Goal: Task Accomplishment & Management: Use online tool/utility

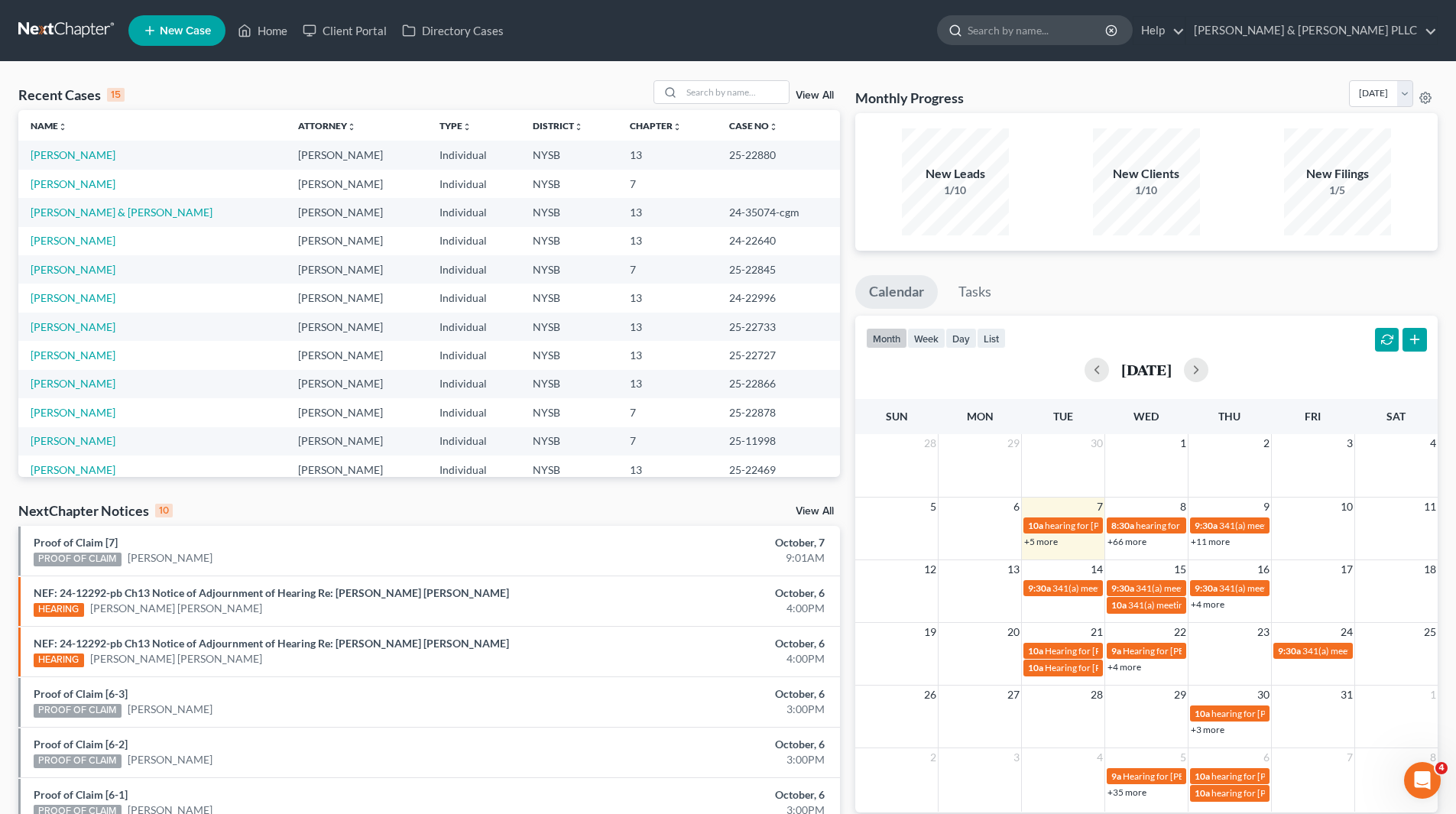
click at [1032, 21] on input "search" at bounding box center [1037, 29] width 139 height 28
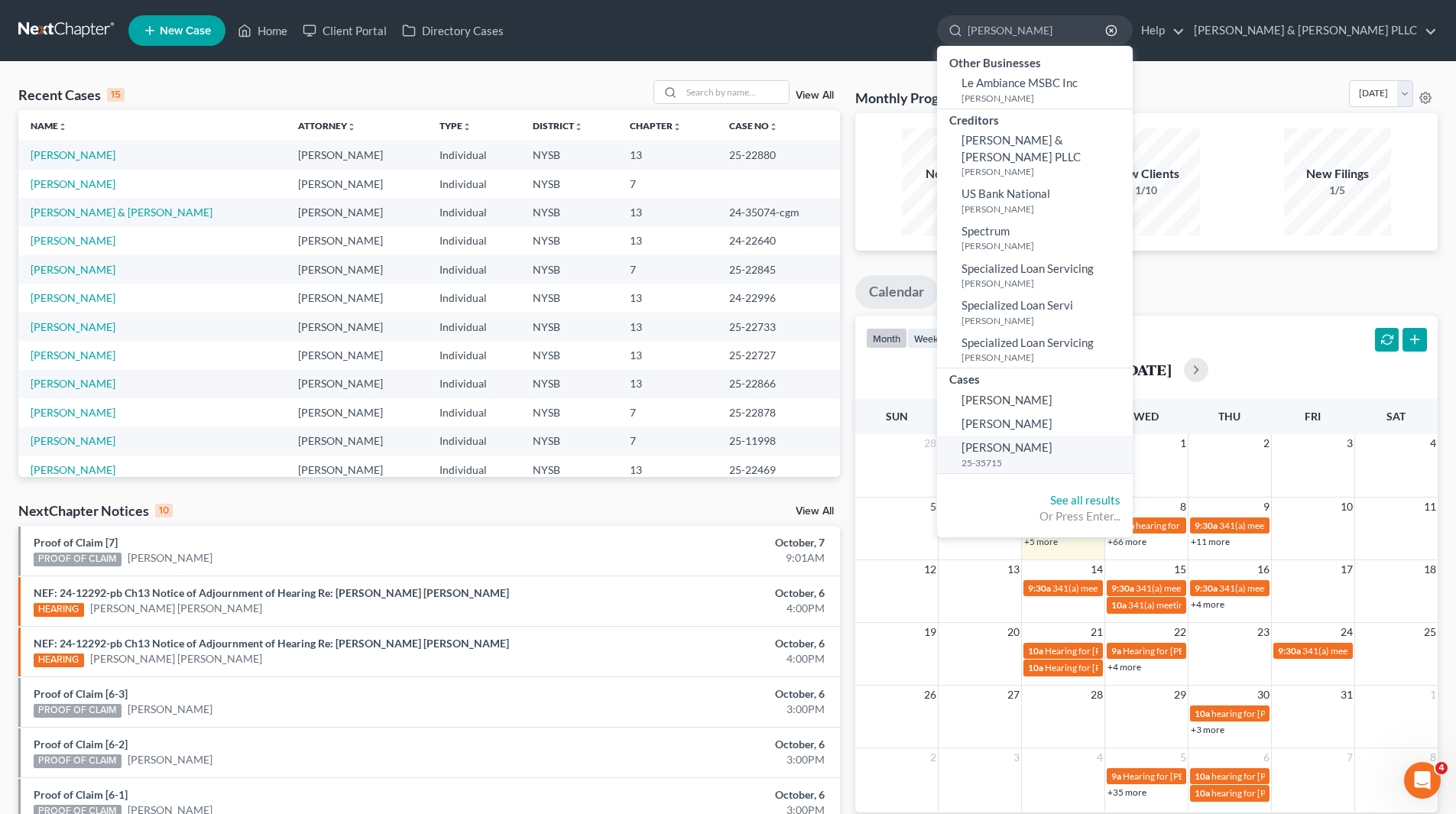
type input "[PERSON_NAME]"
click at [1052, 441] on span "[PERSON_NAME]" at bounding box center [1006, 447] width 91 height 14
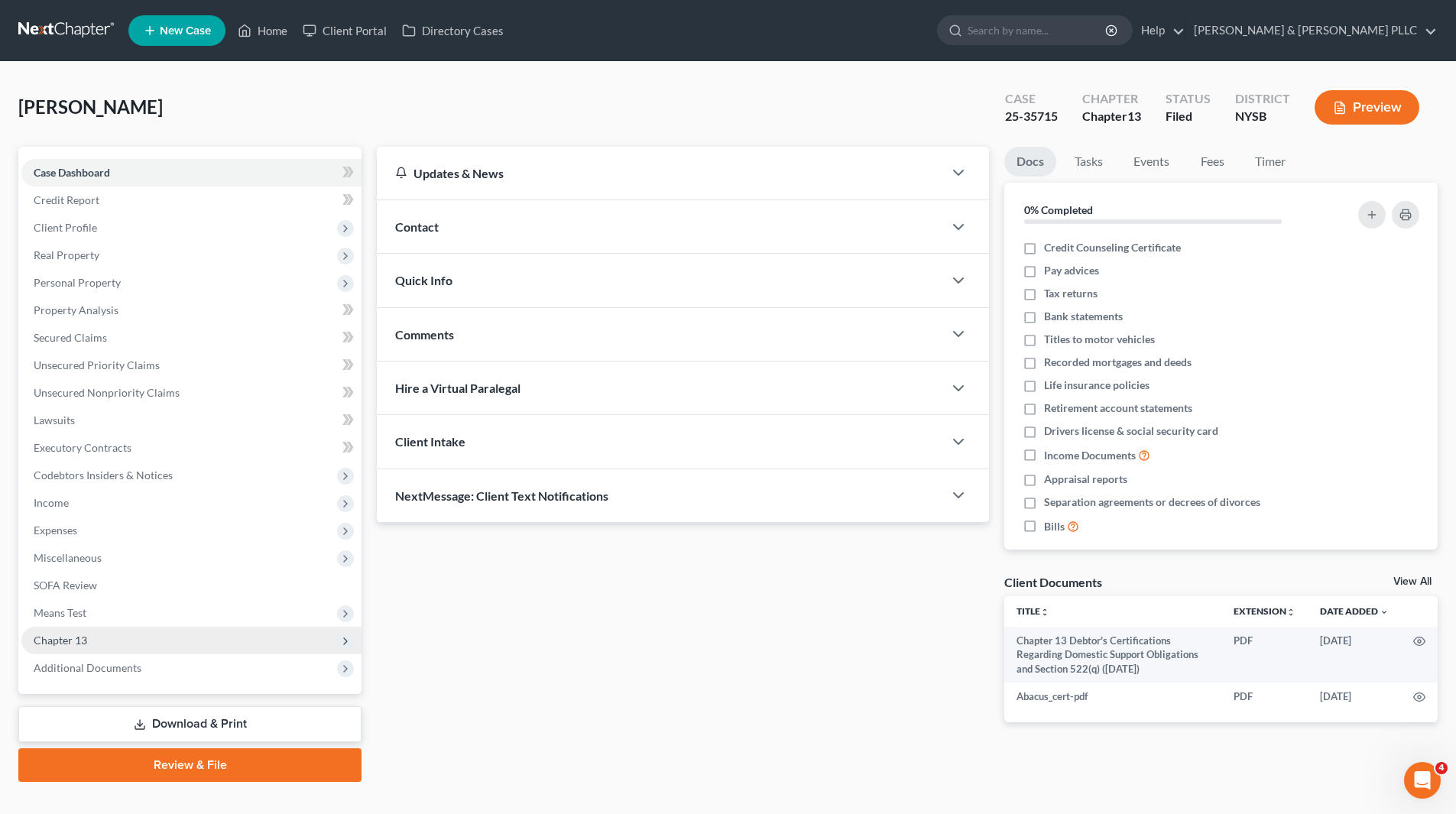
click at [79, 638] on span "Chapter 13" at bounding box center [59, 640] width 54 height 13
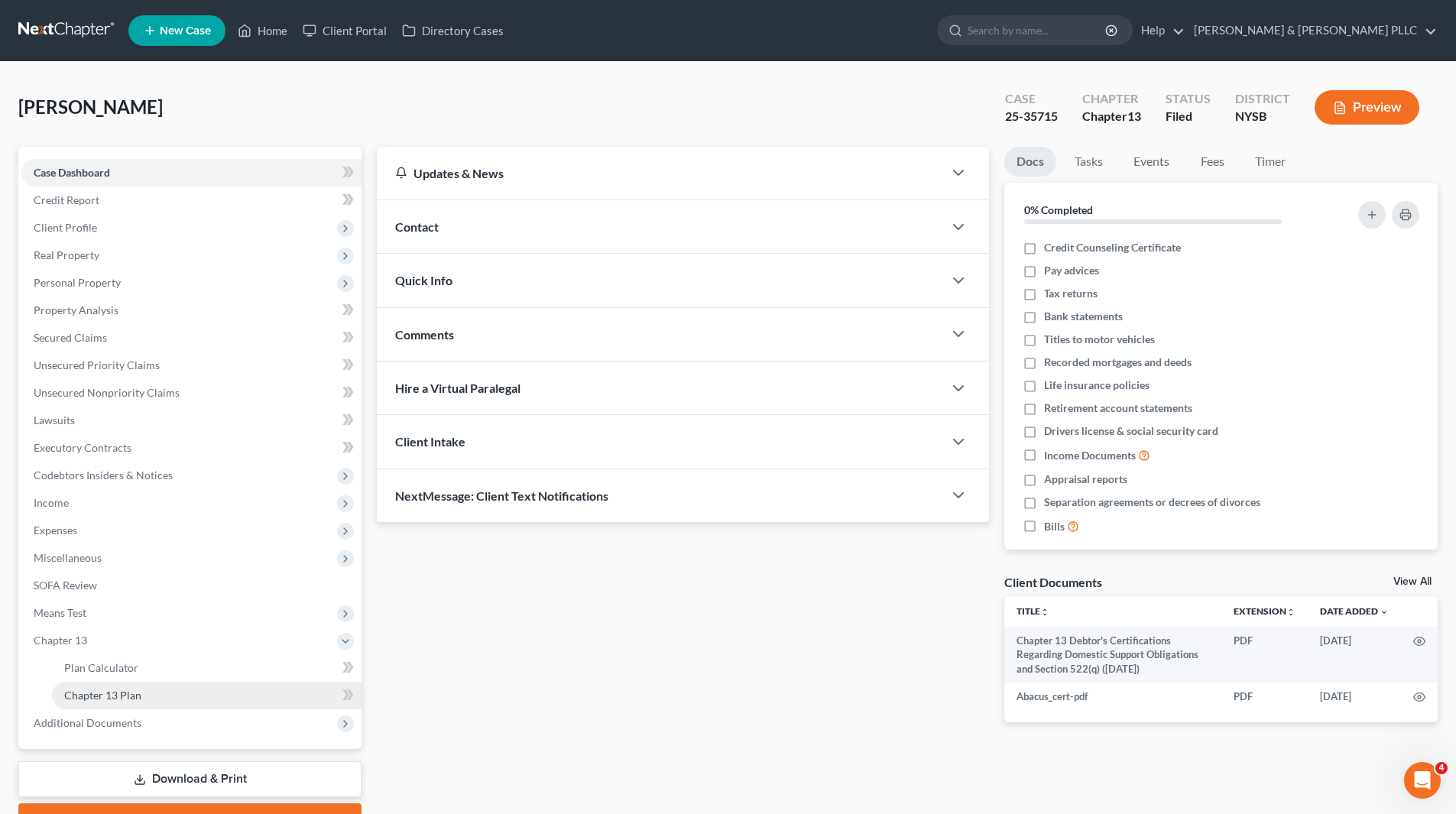
click at [108, 699] on span "Chapter 13 Plan" at bounding box center [102, 694] width 77 height 13
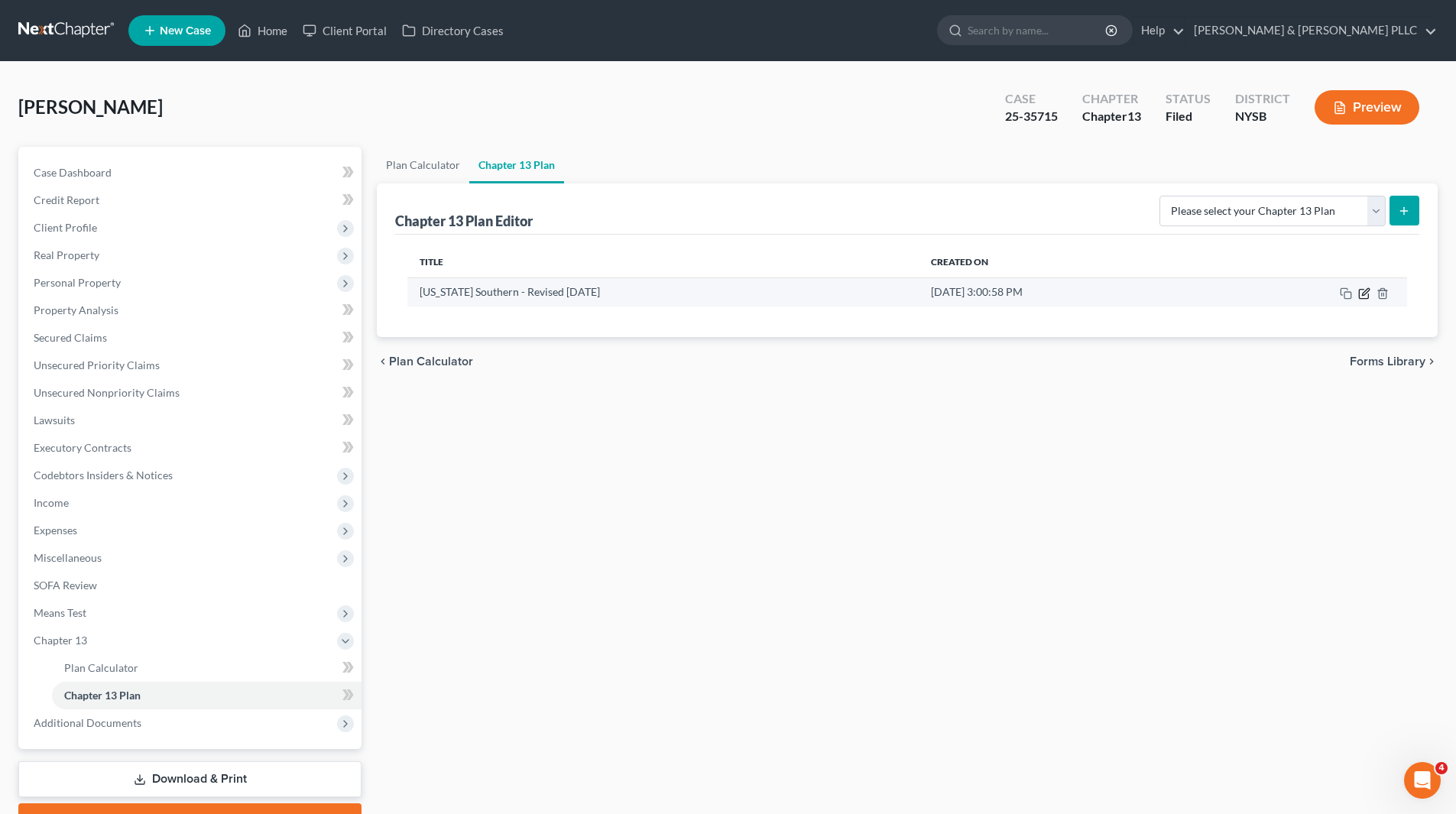
click at [1363, 293] on icon "button" at bounding box center [1364, 293] width 13 height 13
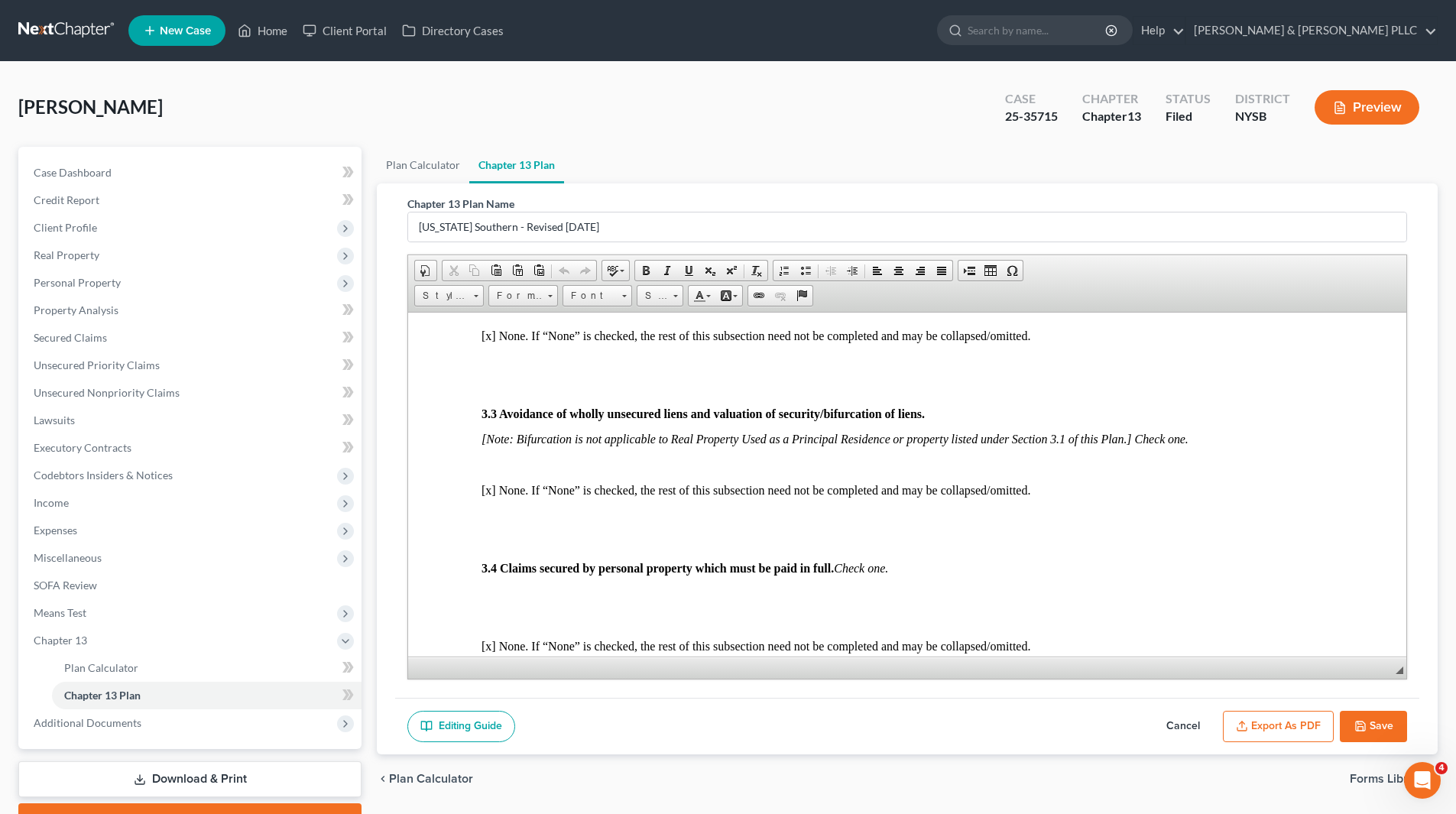
scroll to position [1681, 0]
